Goal: Transaction & Acquisition: Purchase product/service

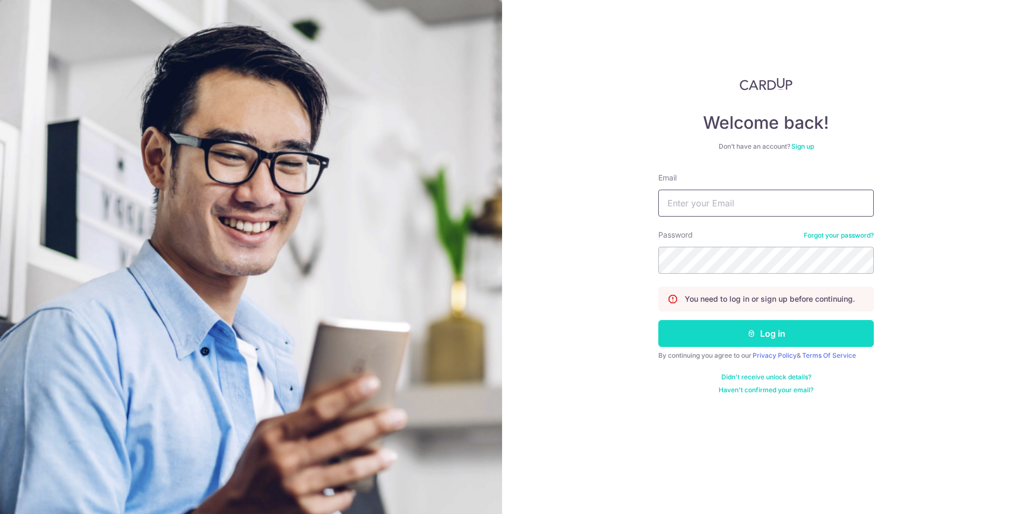
type input "dennis@steelpro.com.sg"
click at [774, 336] on button "Log in" at bounding box center [766, 333] width 216 height 27
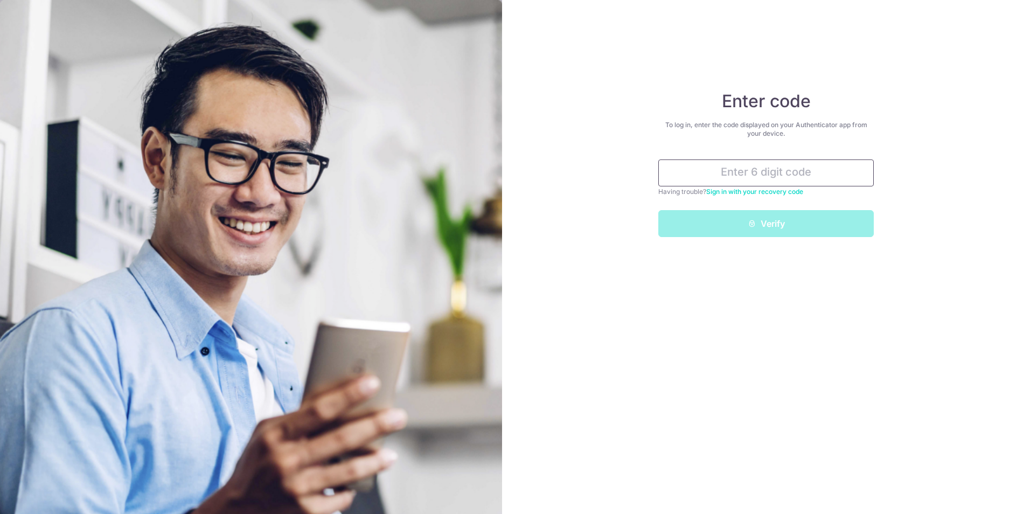
click at [766, 183] on input "text" at bounding box center [766, 172] width 216 height 27
click at [769, 168] on input "text" at bounding box center [766, 172] width 216 height 27
click at [775, 173] on input "3" at bounding box center [766, 172] width 216 height 27
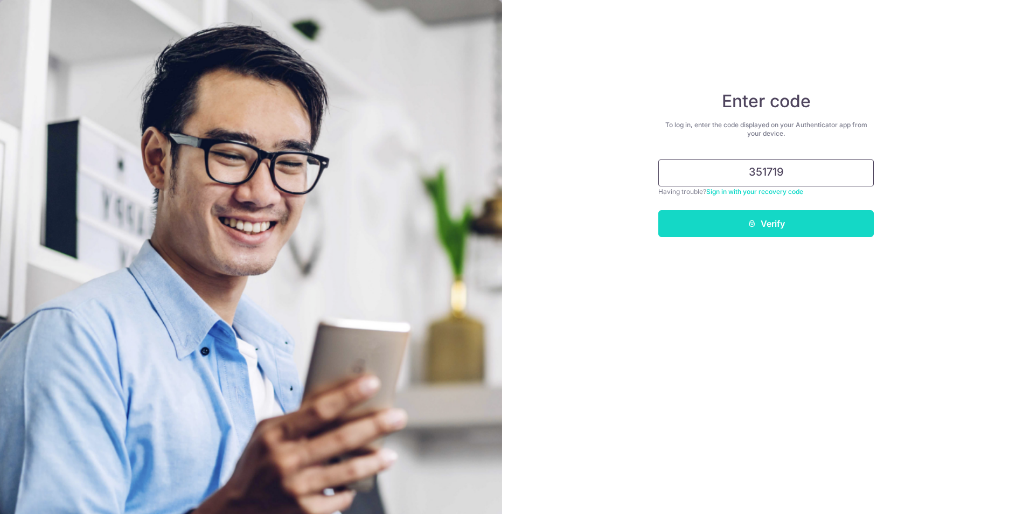
type input "351719"
click at [775, 223] on button "Verify" at bounding box center [766, 223] width 216 height 27
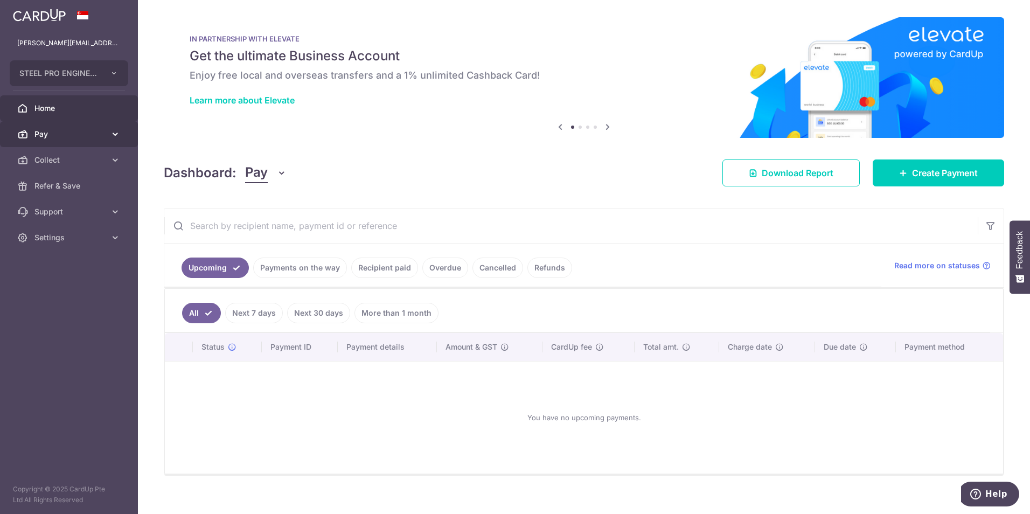
click at [51, 141] on link "Pay" at bounding box center [69, 134] width 138 height 26
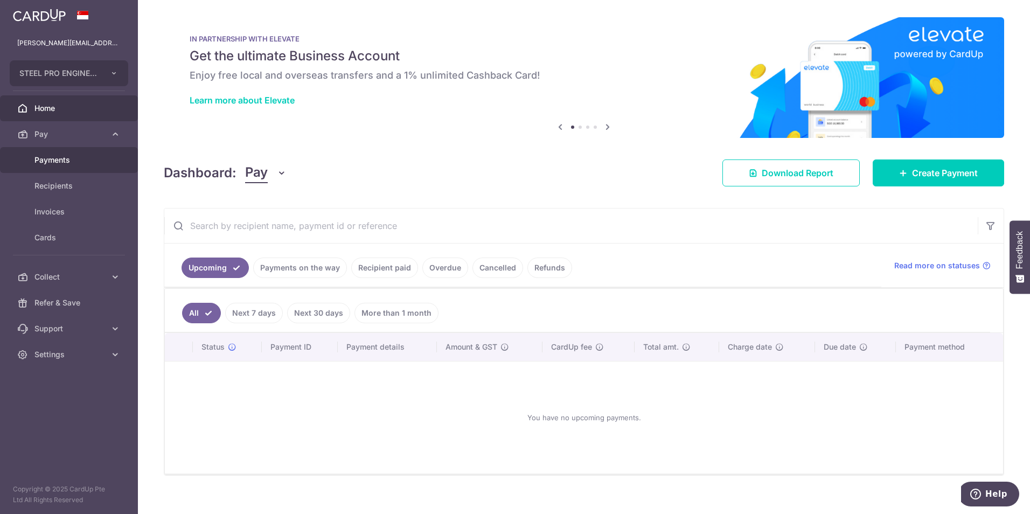
click at [56, 164] on span "Payments" at bounding box center [69, 160] width 71 height 11
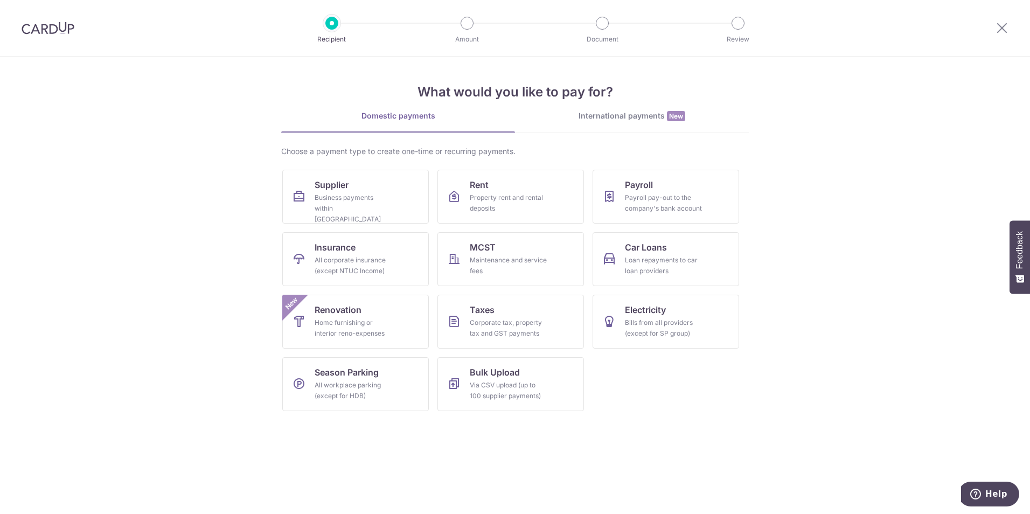
click at [601, 107] on div "What would you like to pay for? Domestic payments International payments New Ch…" at bounding box center [515, 238] width 468 height 363
click at [605, 120] on div "International payments New" at bounding box center [632, 115] width 234 height 11
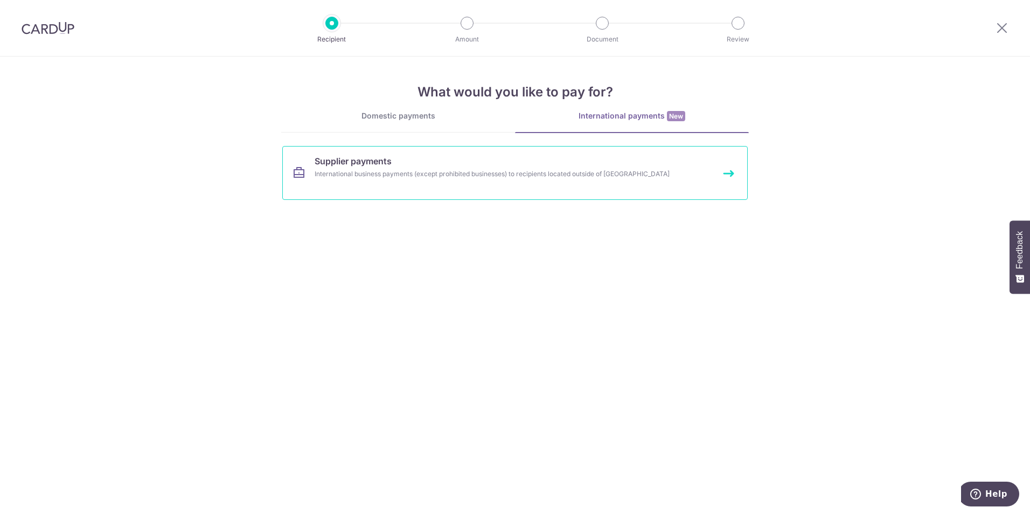
click at [487, 183] on link "Supplier payments International business payments (except prohibited businesses…" at bounding box center [515, 173] width 466 height 54
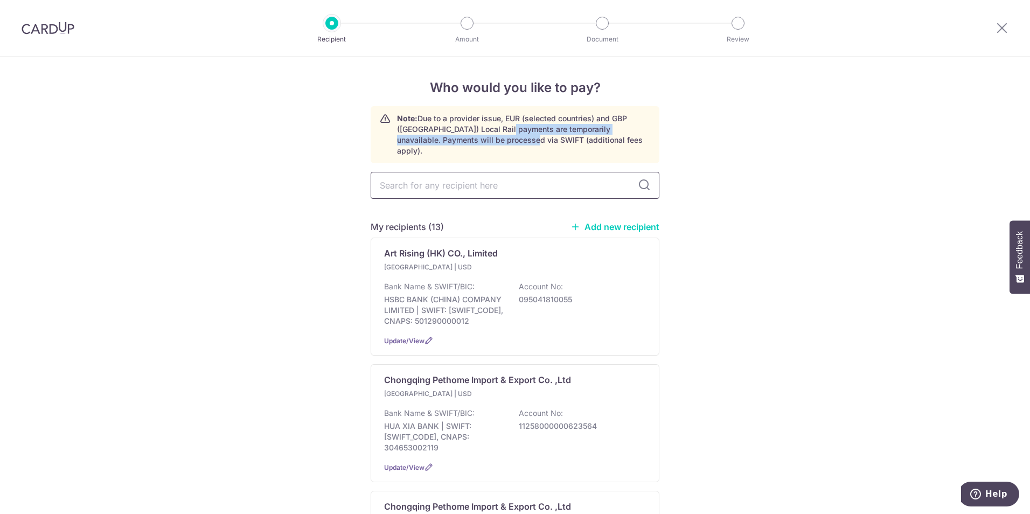
click at [481, 172] on input "text" at bounding box center [515, 185] width 289 height 27
type input "amor"
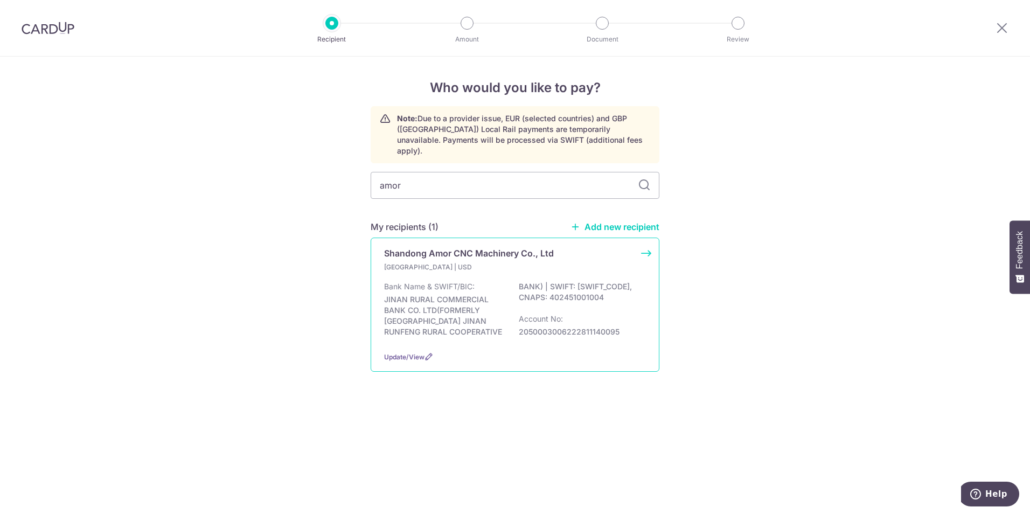
click at [578, 290] on p "JINAN RURAL COMMERCIAL BANK CO. LTD(FORMERLY SHANDONG JINAN RUNFENG RURAL COOPE…" at bounding box center [511, 311] width 255 height 61
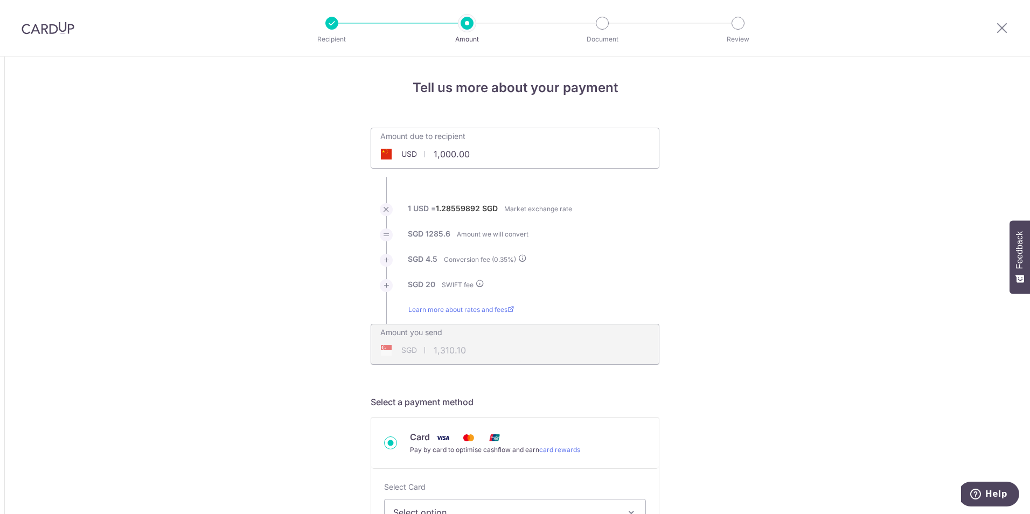
click at [58, 28] on img at bounding box center [48, 28] width 53 height 13
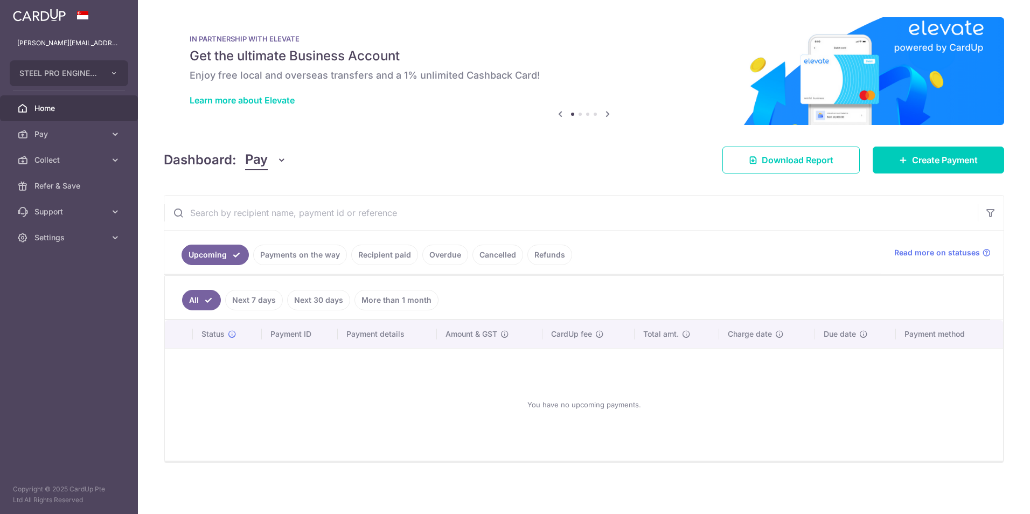
click at [296, 254] on link "Payments on the way" at bounding box center [300, 255] width 94 height 20
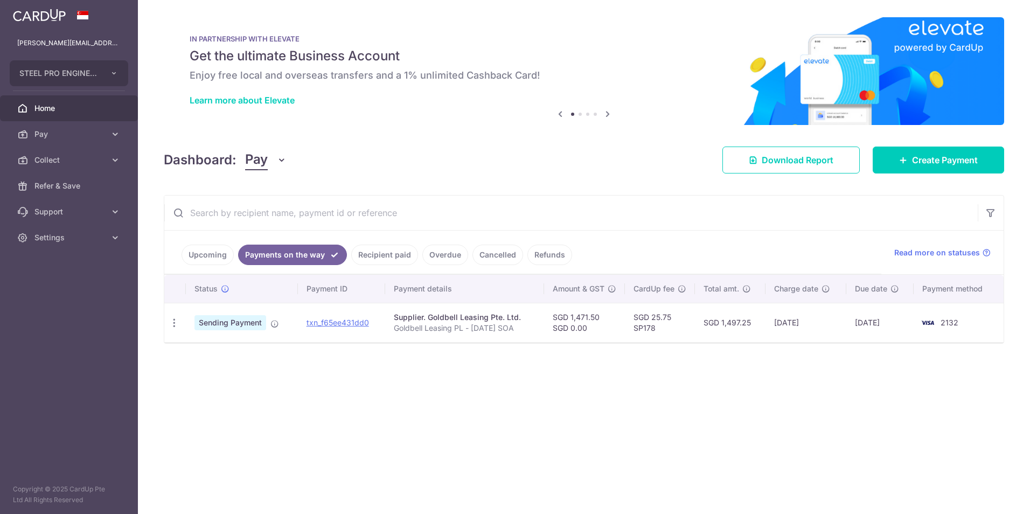
click at [387, 256] on link "Recipient paid" at bounding box center [384, 255] width 67 height 20
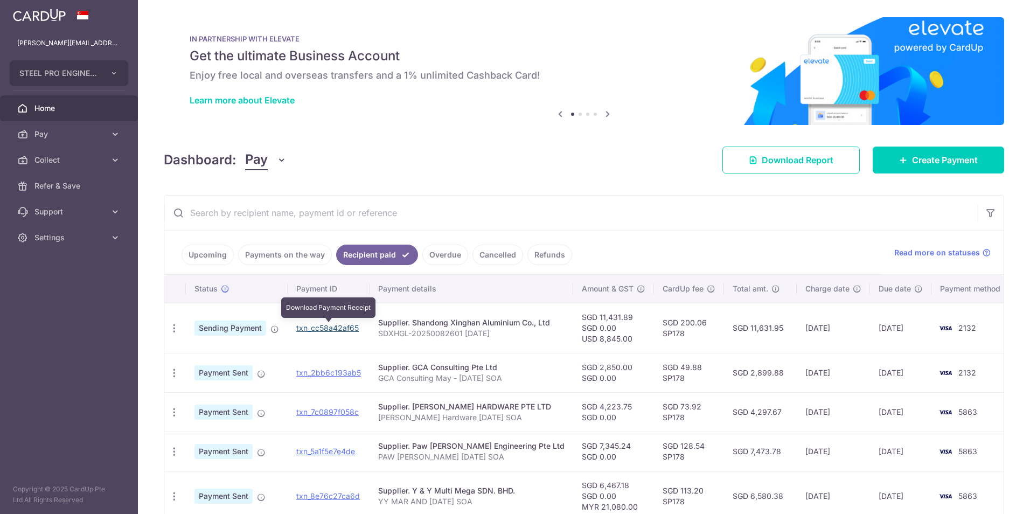
click at [357, 329] on link "txn_cc58a42af65" at bounding box center [327, 327] width 63 height 9
click at [295, 252] on link "Payments on the way" at bounding box center [285, 255] width 94 height 20
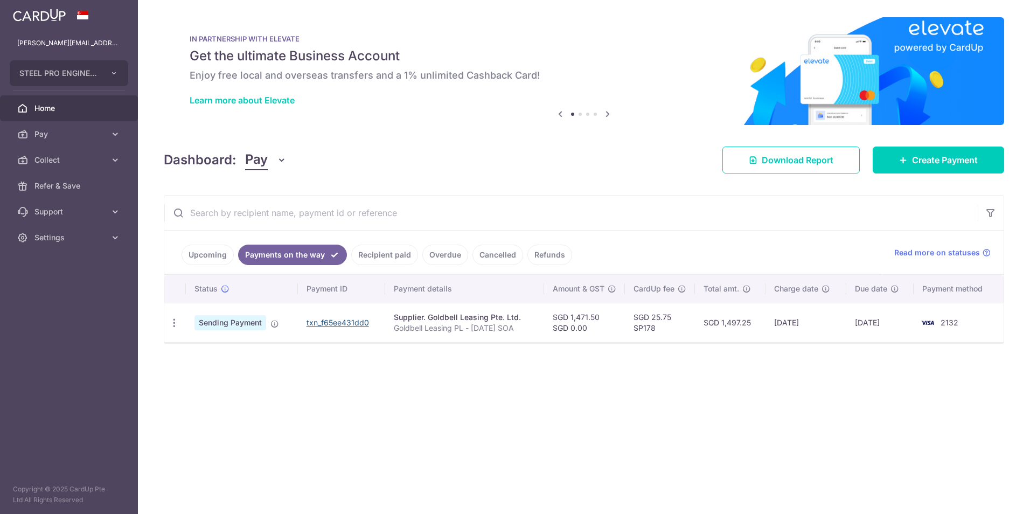
drag, startPoint x: 349, startPoint y: 320, endPoint x: 570, endPoint y: 53, distance: 346.7
click at [349, 320] on link "txn_f65ee431dd0" at bounding box center [338, 322] width 63 height 9
click at [503, 205] on input "text" at bounding box center [571, 213] width 814 height 34
click at [101, 137] on span "Pay" at bounding box center [69, 134] width 71 height 11
click at [100, 168] on link "Payments" at bounding box center [69, 160] width 138 height 26
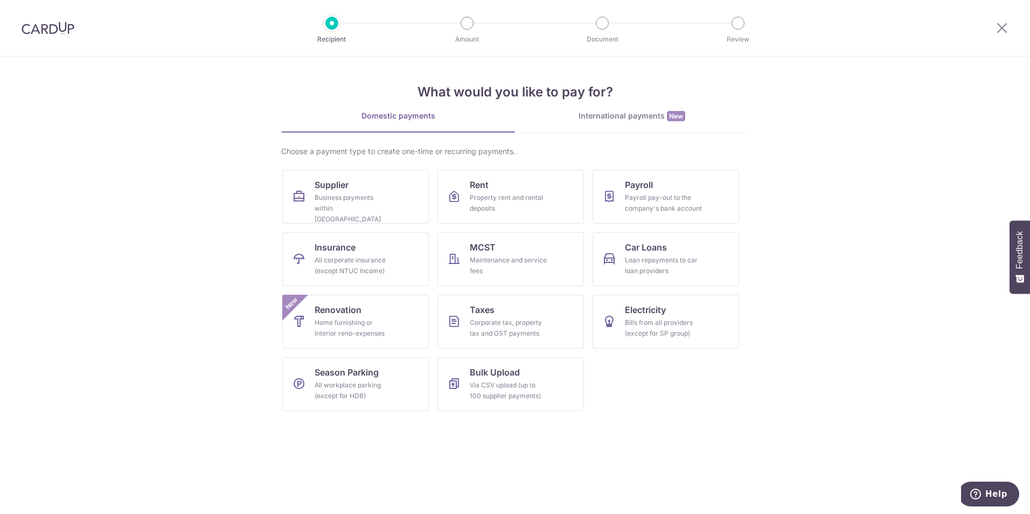
click at [650, 104] on div "What would you like to pay for? Domestic payments International payments New Ch…" at bounding box center [515, 238] width 468 height 363
click at [639, 115] on div "International payments New" at bounding box center [632, 115] width 234 height 11
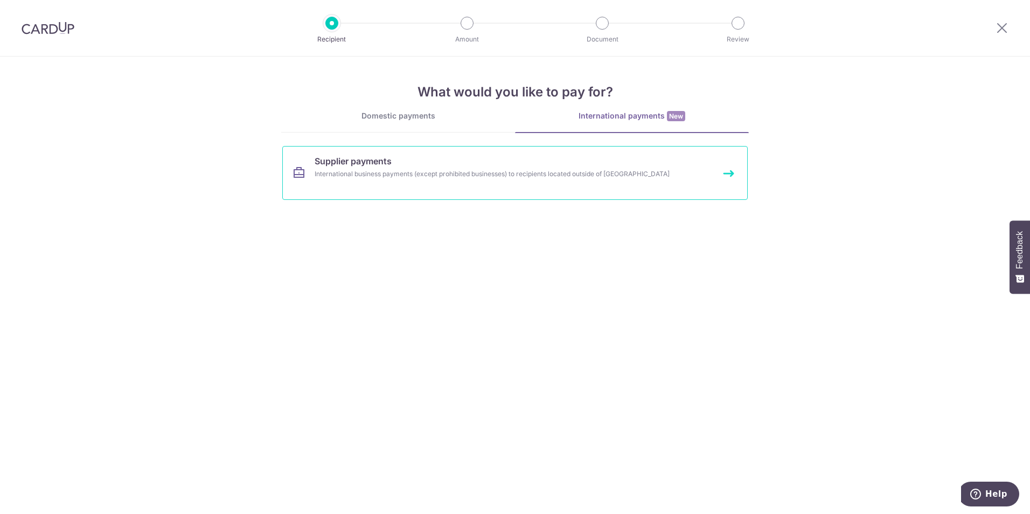
click at [729, 177] on link "Supplier payments International business payments (except prohibited businesses…" at bounding box center [515, 173] width 466 height 54
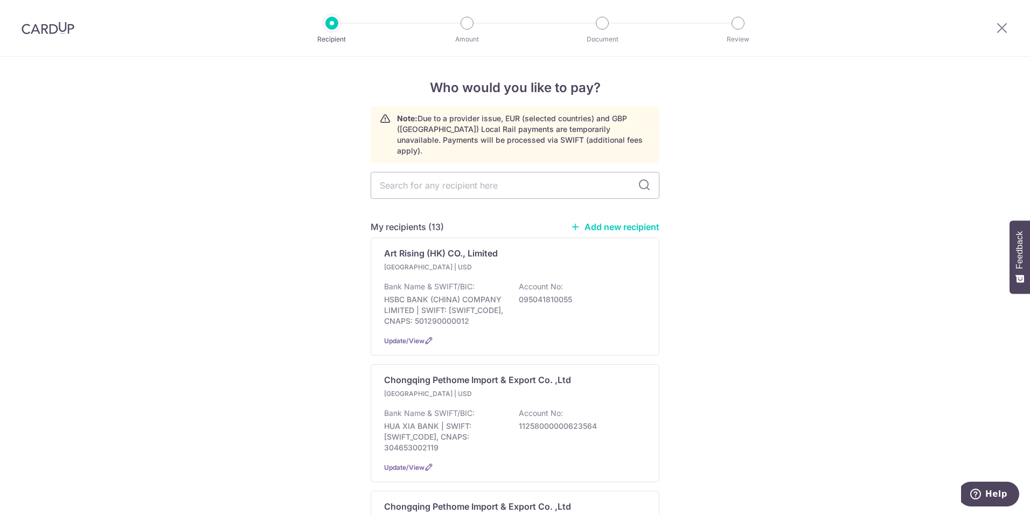
click at [553, 177] on input "text" at bounding box center [515, 185] width 289 height 27
type input "amor"
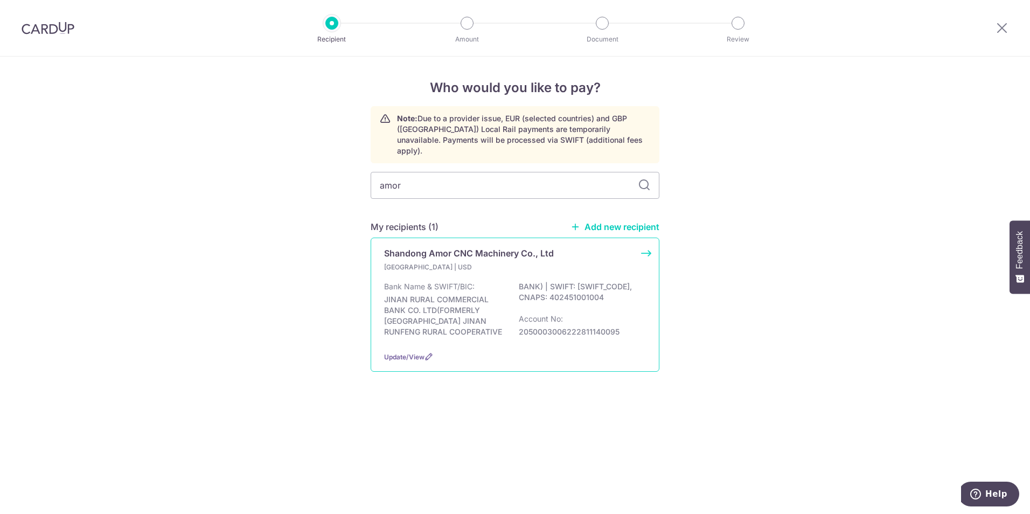
click at [591, 327] on p "2050003006222811140095" at bounding box center [579, 332] width 121 height 11
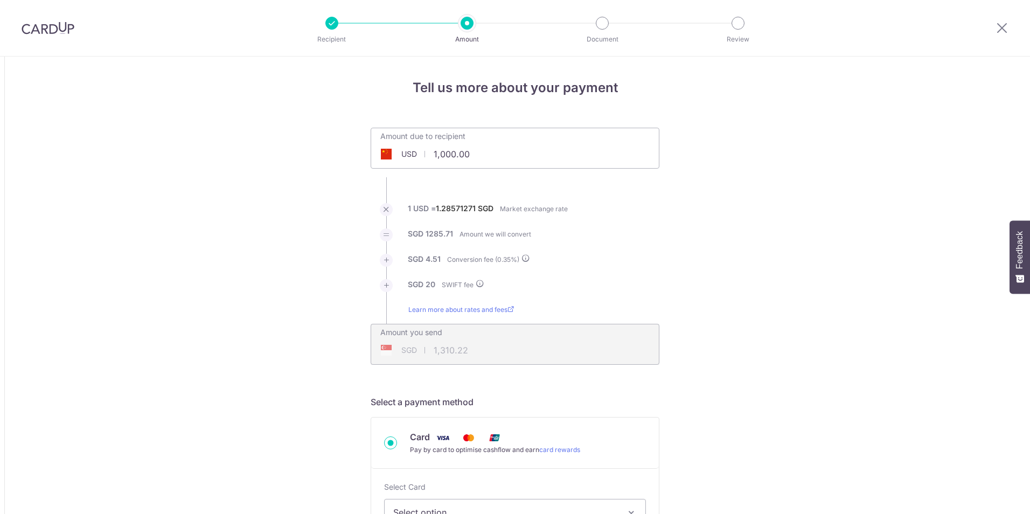
click at [505, 147] on input "1,000.00" at bounding box center [454, 154] width 166 height 25
drag, startPoint x: 498, startPoint y: 152, endPoint x: 435, endPoint y: 157, distance: 62.7
click at [435, 157] on input "1,000.00" at bounding box center [454, 154] width 166 height 25
type input "1,405.00"
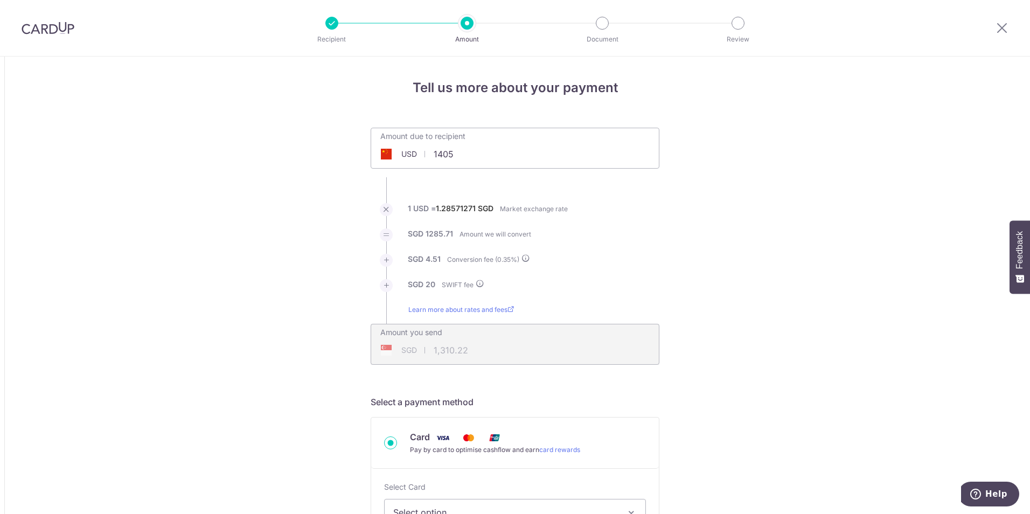
type input "1,832.78"
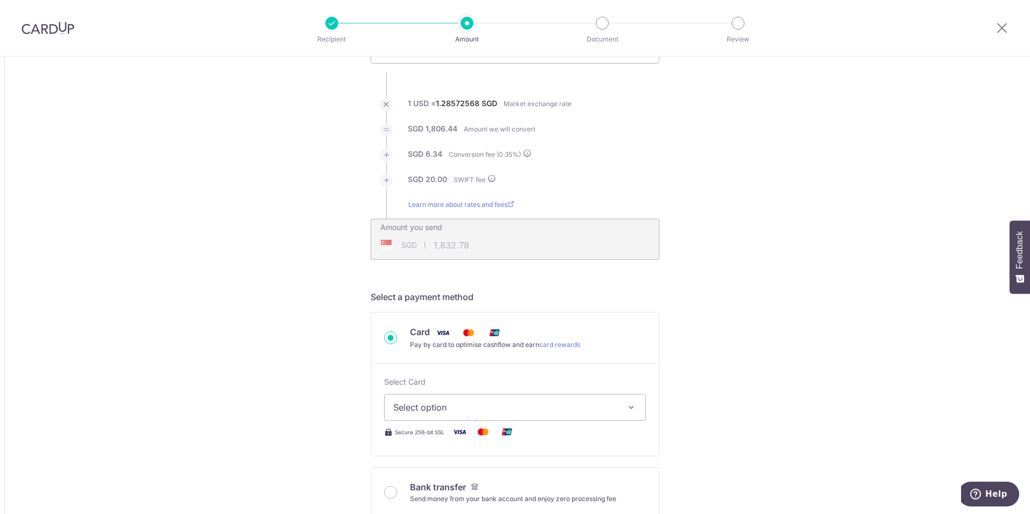
scroll to position [108, 0]
click at [454, 408] on span "Select option" at bounding box center [505, 404] width 224 height 13
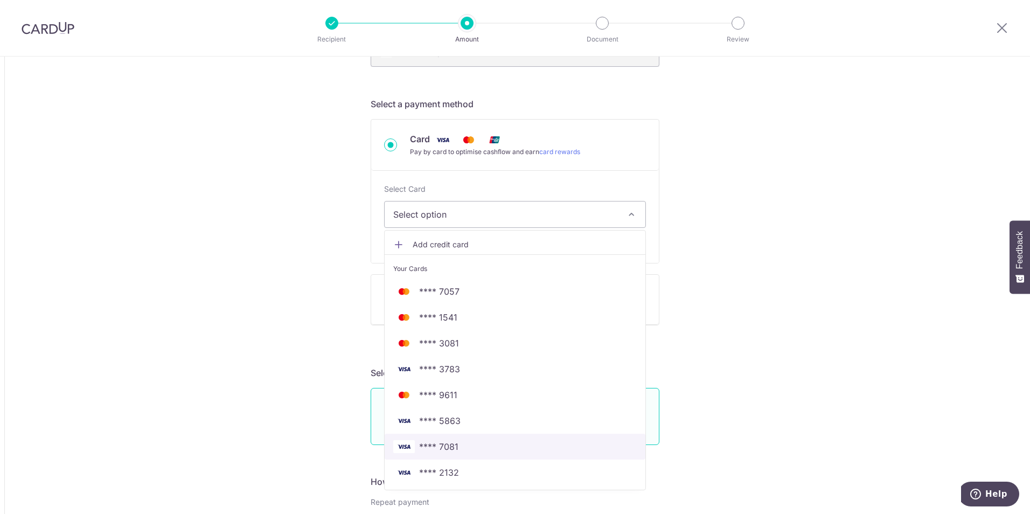
scroll to position [323, 0]
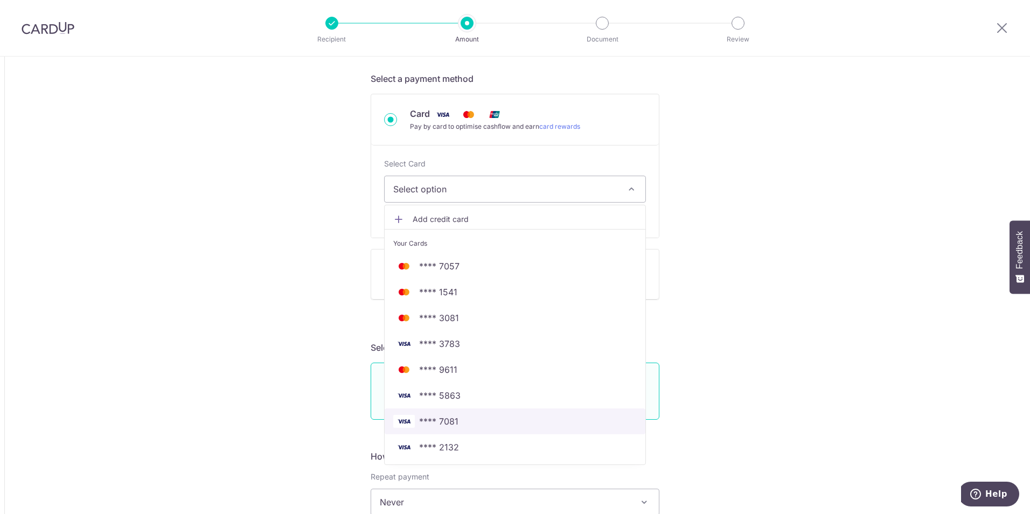
drag, startPoint x: 484, startPoint y: 420, endPoint x: 252, endPoint y: 394, distance: 233.1
click at [484, 420] on span "**** 7081" at bounding box center [515, 421] width 244 height 13
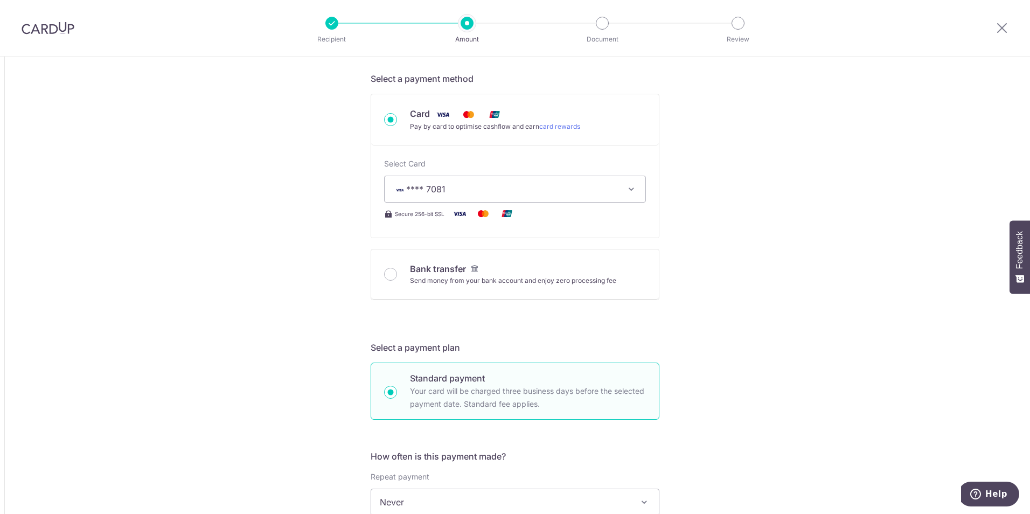
type input "1,405.00"
type input "1,832.81"
click at [252, 394] on div "Tell us more about your payment Amount due to recipient USD 1,405.00 1405 1 USD…" at bounding box center [515, 472] width 1030 height 1478
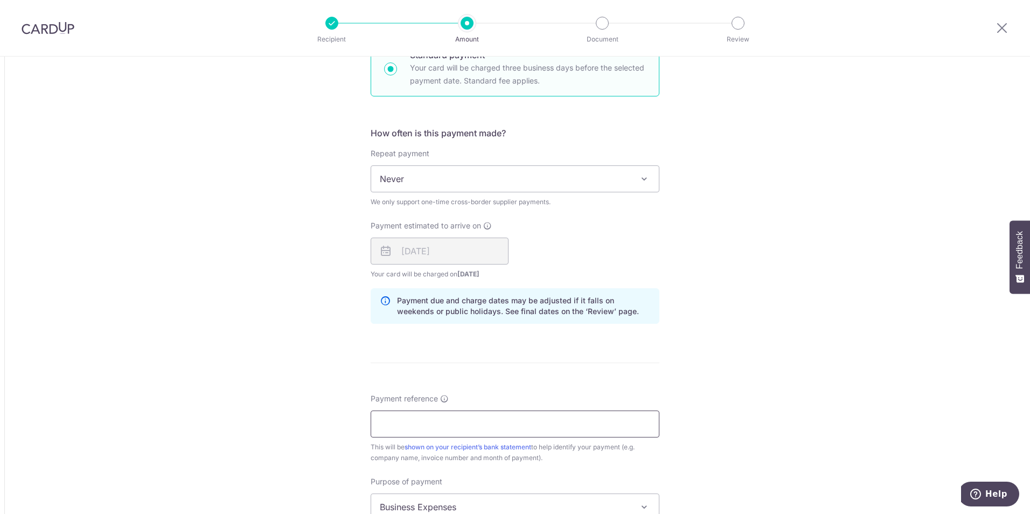
scroll to position [700, 0]
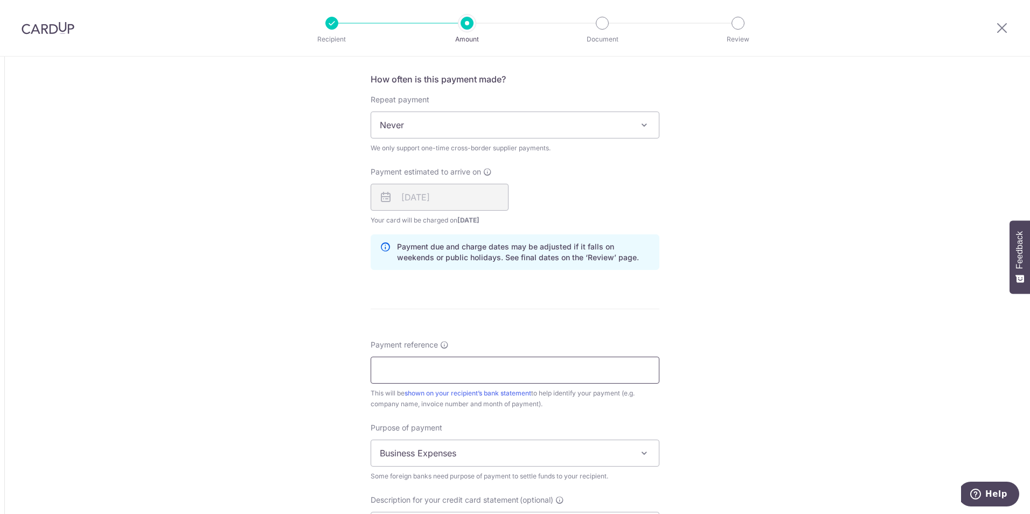
click at [438, 363] on input "Payment reference" at bounding box center [515, 370] width 289 height 27
type input "SDXHGL-20250082601 Aug 25"
type input "SDXinghan Alum"
type input "SP178"
drag, startPoint x: 538, startPoint y: 369, endPoint x: 177, endPoint y: 333, distance: 363.3
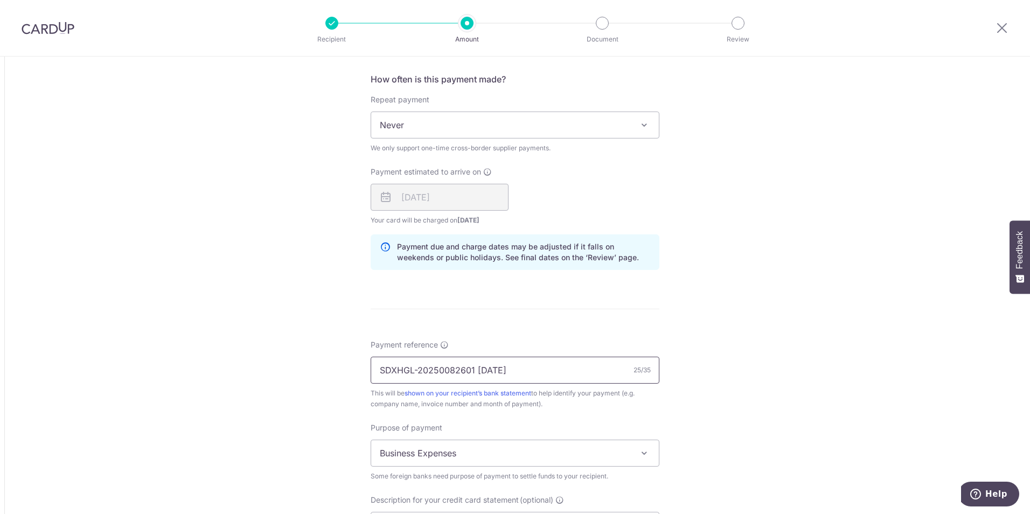
click at [177, 333] on div "Tell us more about your payment Amount due to recipient USD 1,405.00 1405 1 USD…" at bounding box center [515, 119] width 1030 height 1527
type input "a"
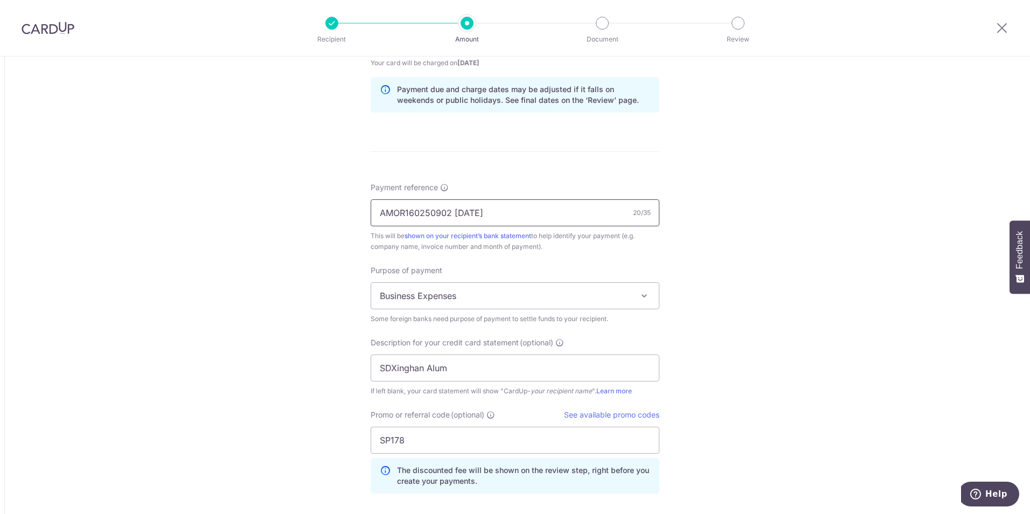
scroll to position [862, 0]
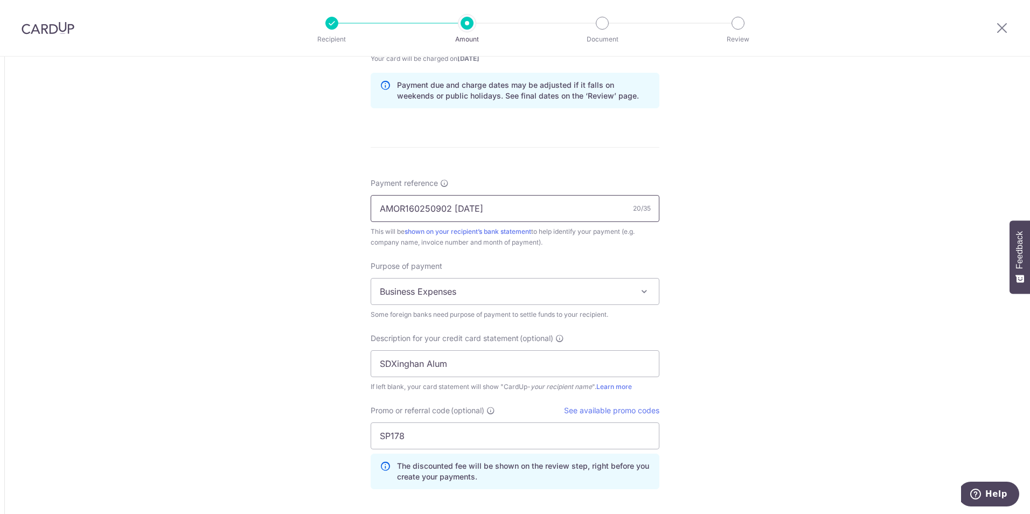
type input "AMOR160250902 [DATE]"
click at [449, 299] on span "Business Expenses" at bounding box center [515, 292] width 288 height 26
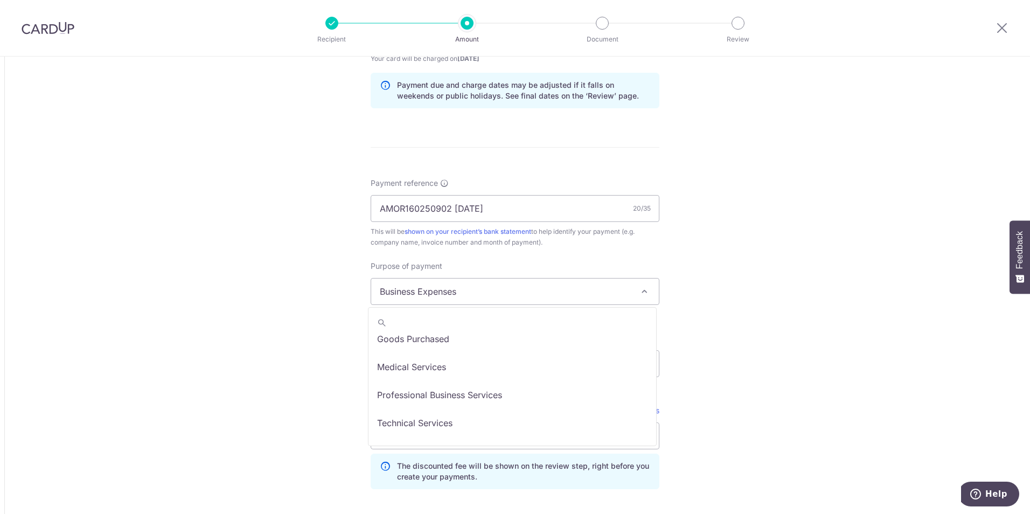
scroll to position [11, 0]
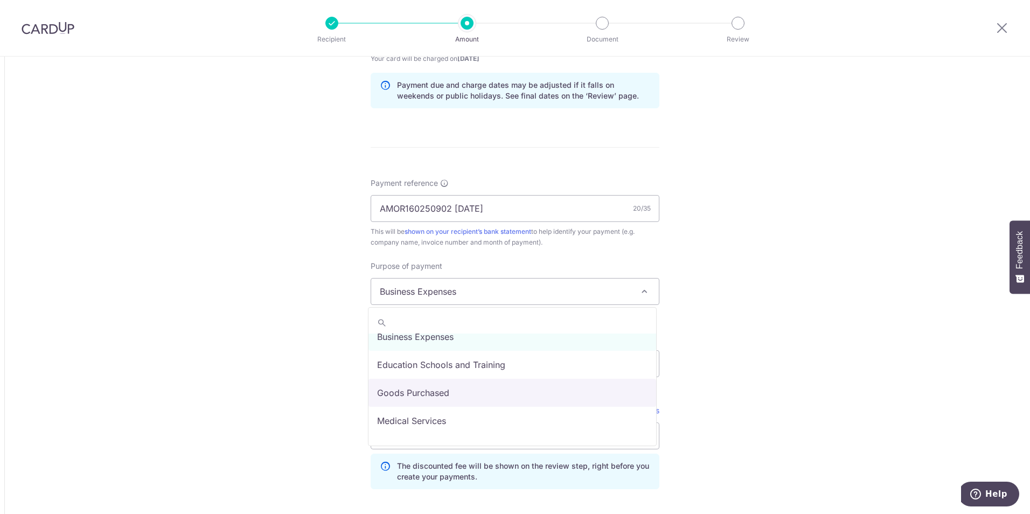
select select "Goods Purchased"
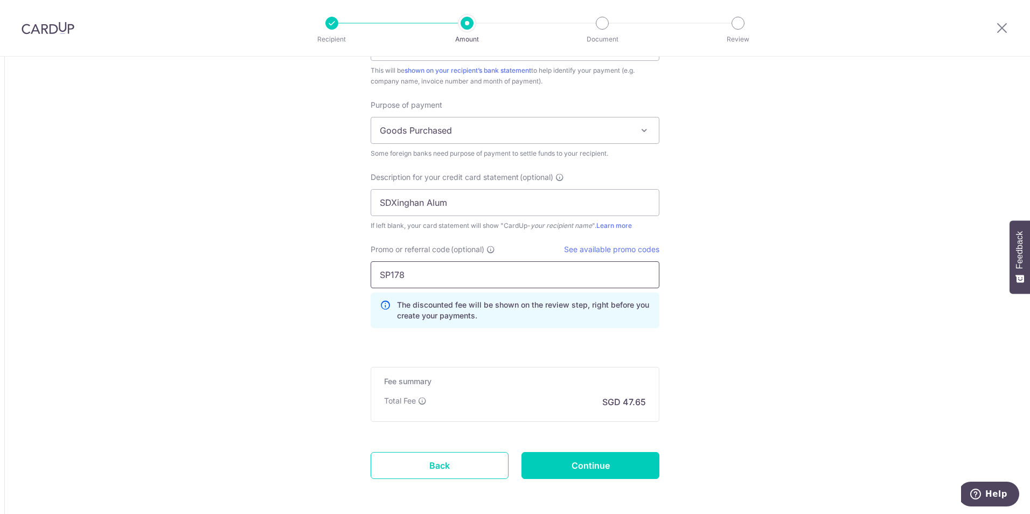
scroll to position [1024, 0]
drag, startPoint x: 454, startPoint y: 203, endPoint x: 327, endPoint y: 212, distance: 126.9
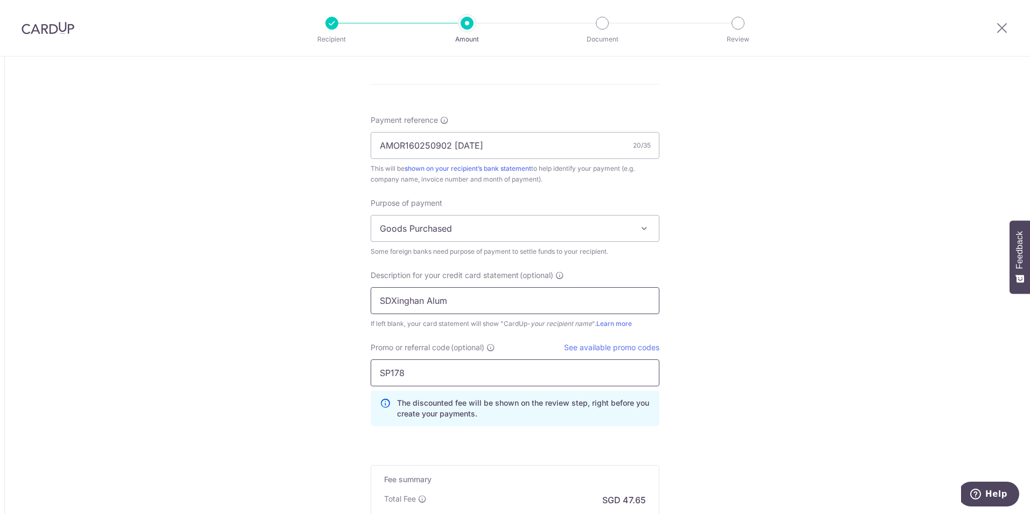
scroll to position [916, 0]
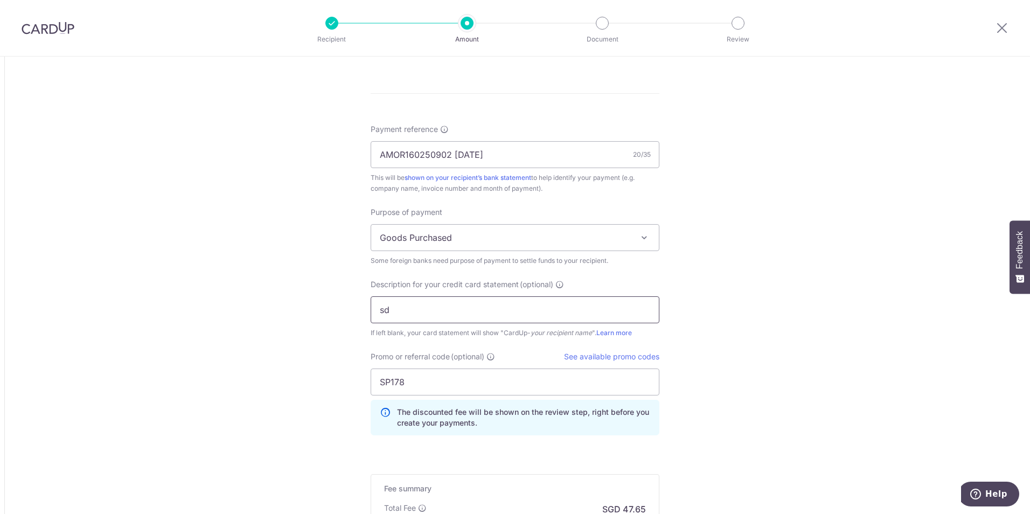
type input "s"
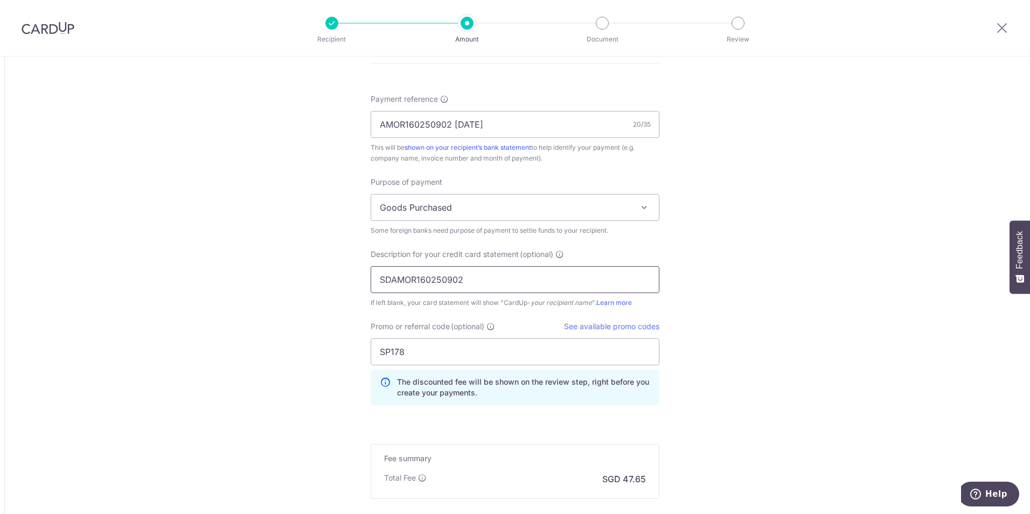
scroll to position [1069, 0]
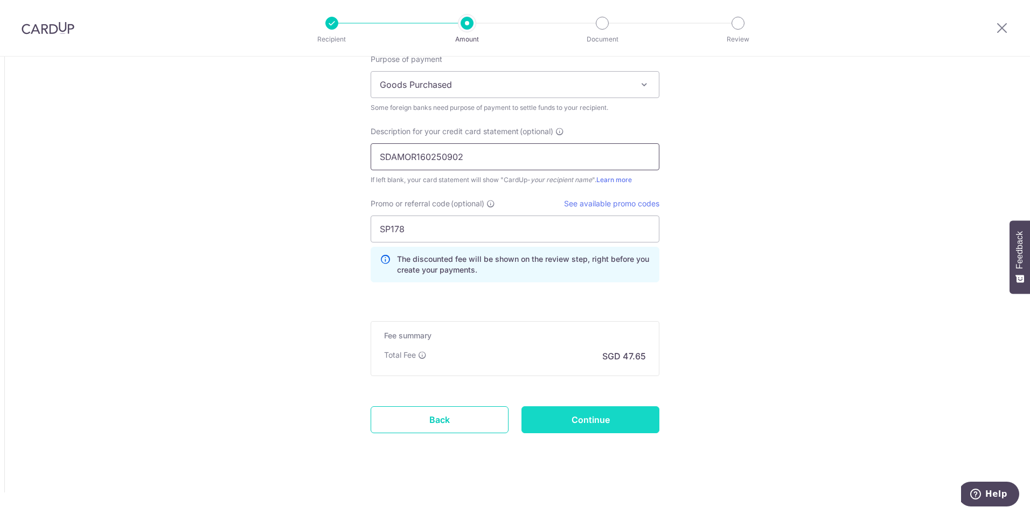
type input "SDAMOR160250902"
click at [588, 424] on input "Continue" at bounding box center [591, 419] width 138 height 27
type input "Create Schedule"
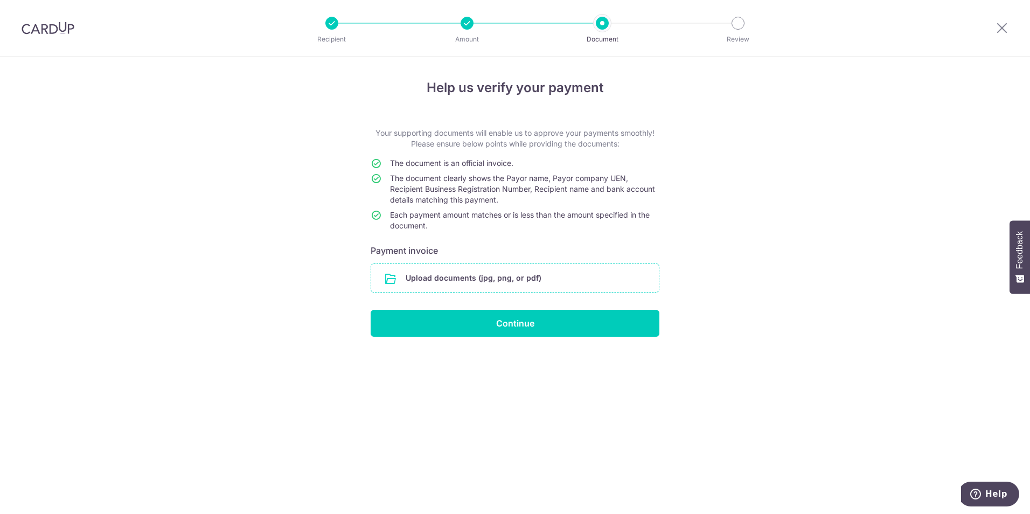
click at [555, 286] on input "file" at bounding box center [515, 278] width 288 height 28
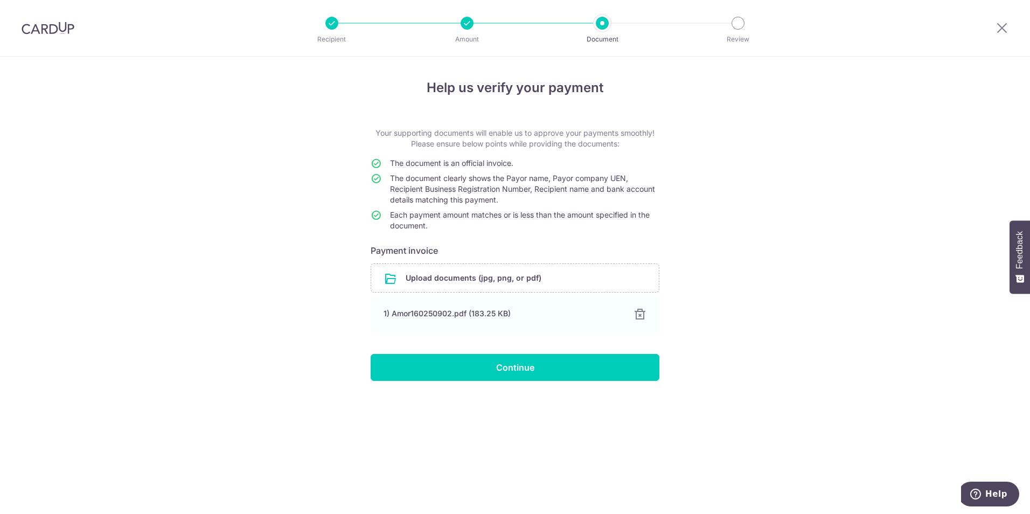
click at [757, 291] on div "Help us verify your payment Your supporting documents will enable us to approve…" at bounding box center [515, 285] width 1030 height 457
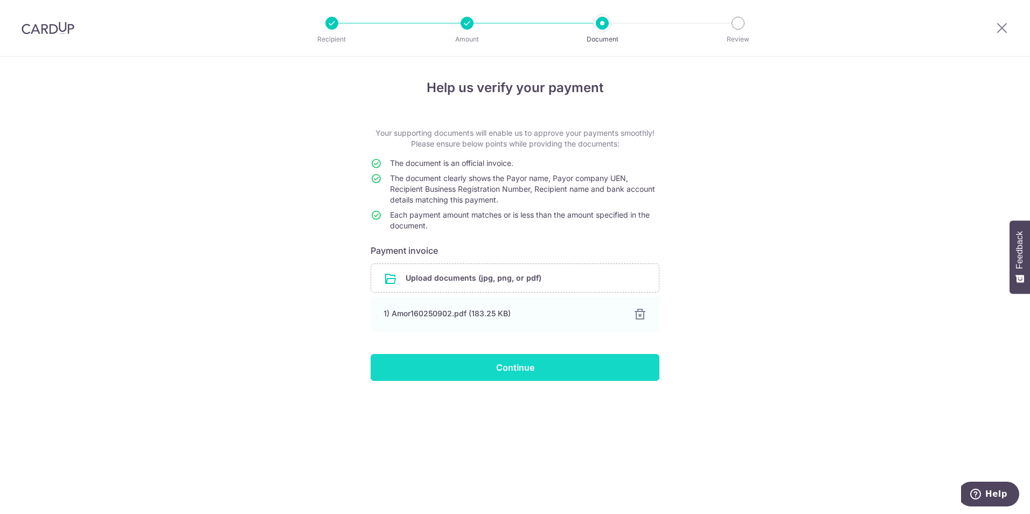
click at [564, 369] on input "Continue" at bounding box center [515, 367] width 289 height 27
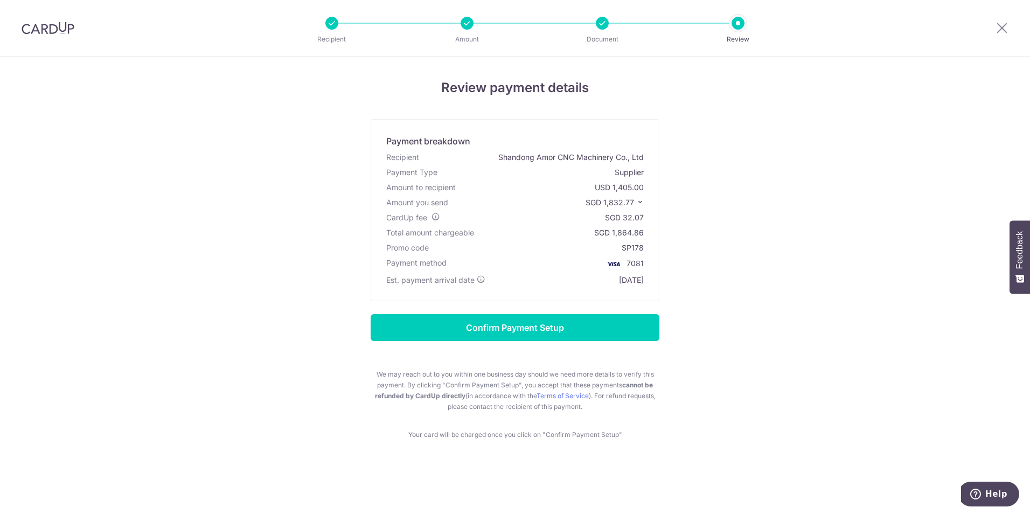
click at [716, 378] on form "Confirm Payment Setup We may reach out to you within one business day should we…" at bounding box center [515, 363] width 630 height 98
drag, startPoint x: 825, startPoint y: 434, endPoint x: 793, endPoint y: 422, distance: 34.9
click at [825, 434] on div "Review payment details Payment breakdown Recipient Shandong Amor CNC Machinery …" at bounding box center [515, 259] width 630 height 362
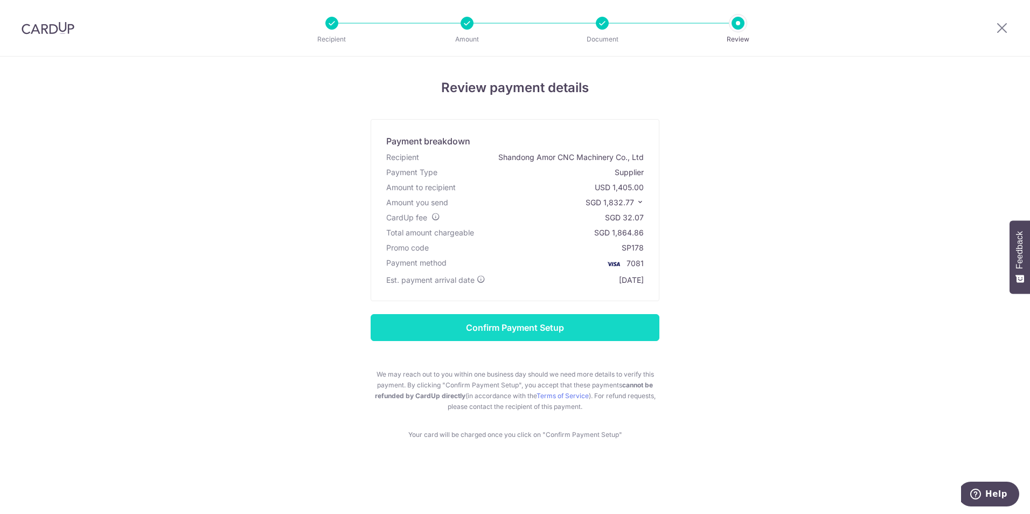
click at [516, 325] on input "Confirm Payment Setup" at bounding box center [515, 327] width 289 height 27
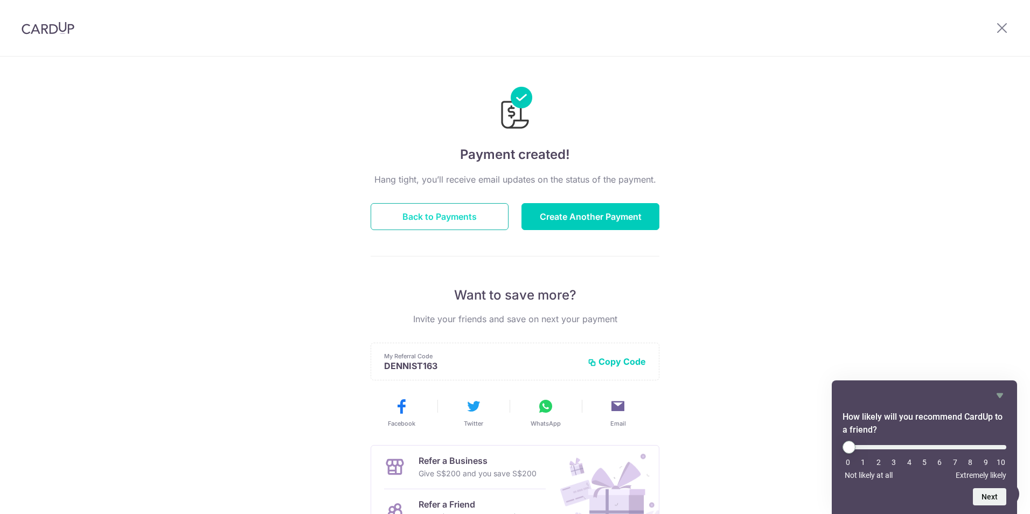
click at [481, 223] on button "Back to Payments" at bounding box center [440, 216] width 138 height 27
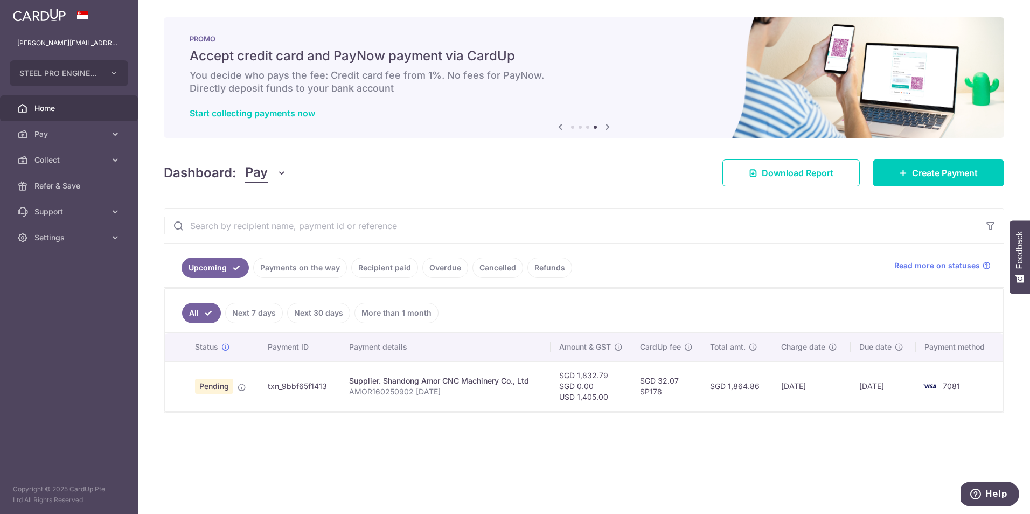
click at [786, 468] on div "× Pause Schedule Pause all future payments in this series Pause just this one p…" at bounding box center [584, 257] width 892 height 514
